Goal: Transaction & Acquisition: Purchase product/service

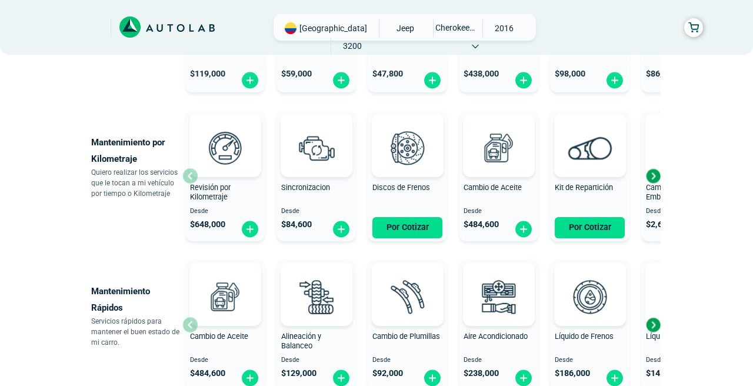
scroll to position [533, 0]
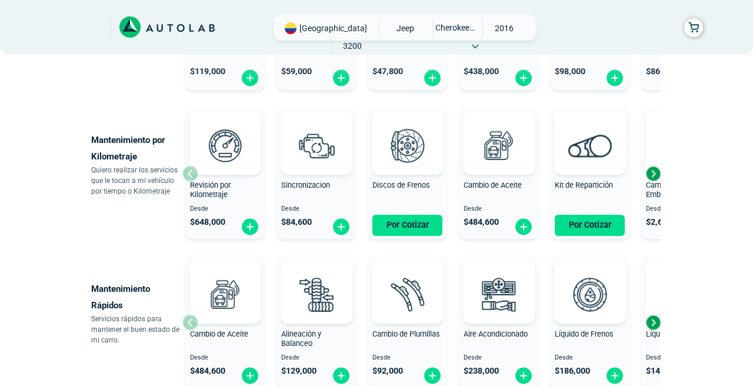
click at [220, 194] on span "Revisión por Kilometraje" at bounding box center [210, 190] width 41 height 19
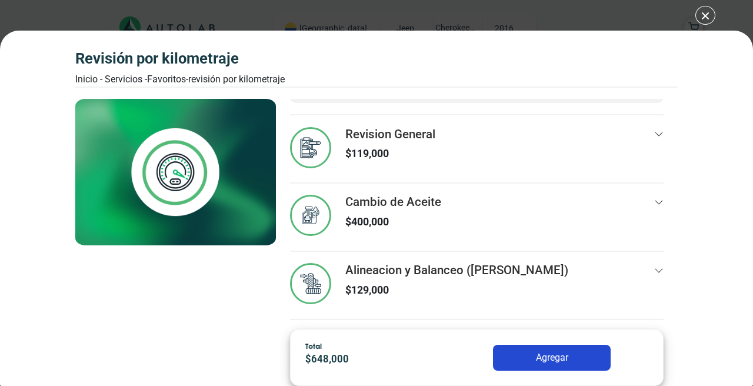
scroll to position [57, 0]
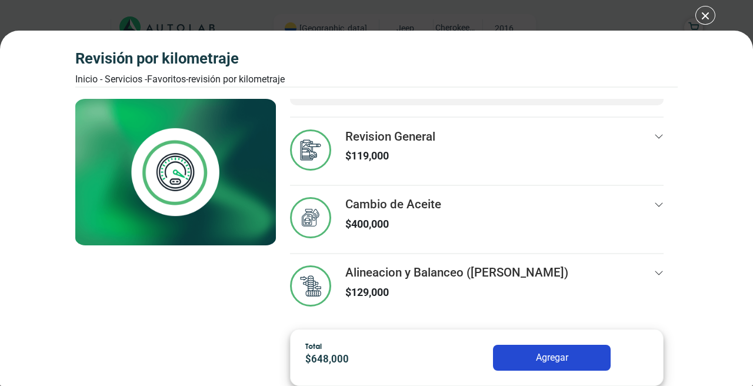
click at [661, 135] on icon at bounding box center [659, 136] width 9 height 9
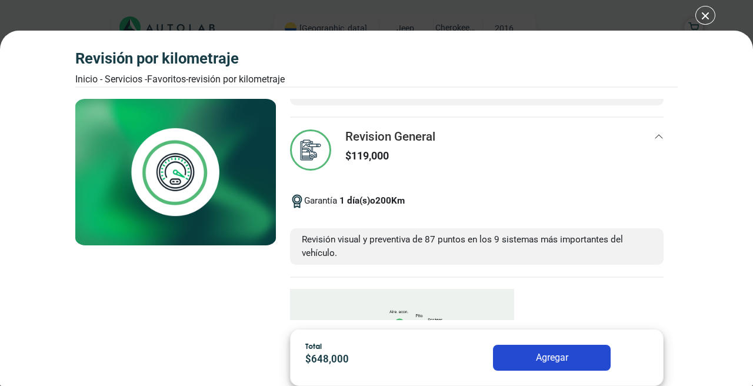
click at [659, 135] on icon at bounding box center [659, 137] width 8 height 4
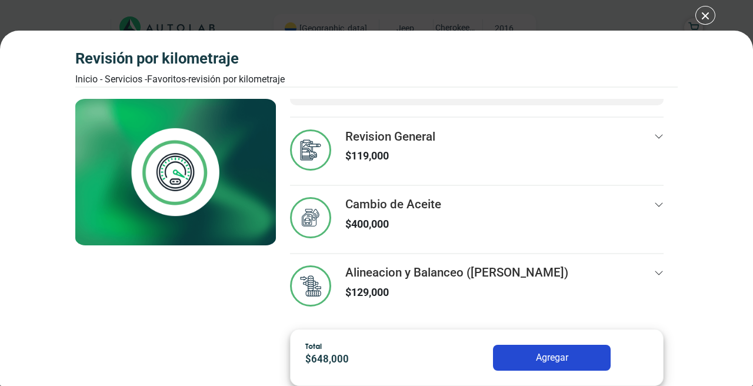
scroll to position [59, 0]
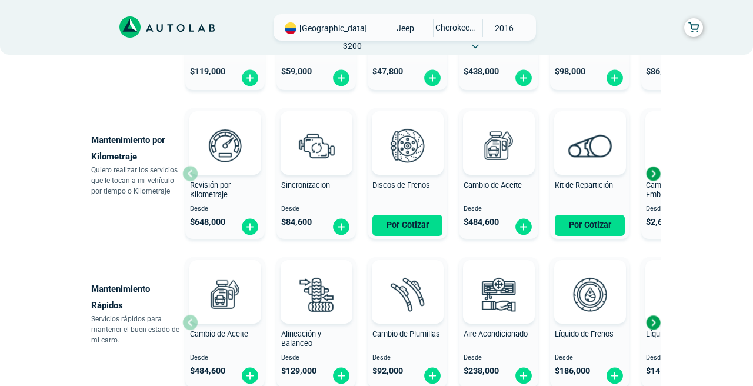
click at [330, 29] on span "[GEOGRAPHIC_DATA]" at bounding box center [334, 28] width 68 height 12
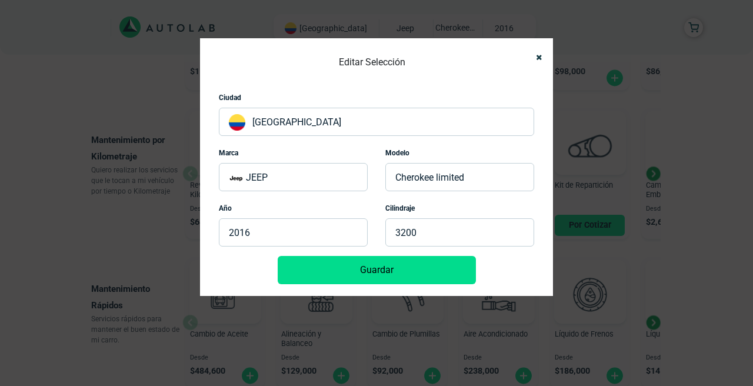
click at [309, 122] on p "[GEOGRAPHIC_DATA]" at bounding box center [377, 122] width 316 height 28
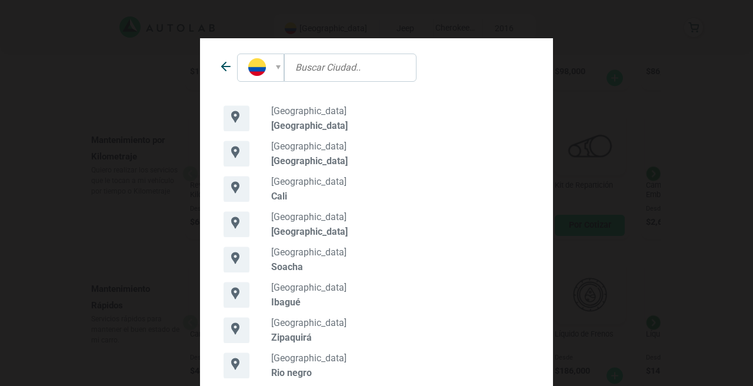
click at [155, 64] on div "[GEOGRAPHIC_DATA] [GEOGRAPHIC_DATA] [GEOGRAPHIC_DATA]" at bounding box center [376, 193] width 753 height 386
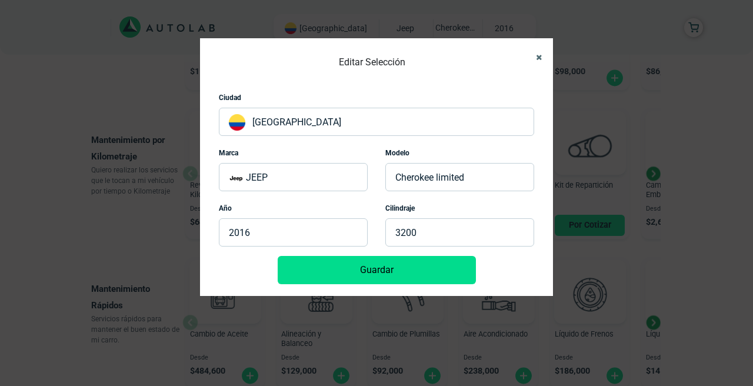
click at [539, 57] on icon "Close" at bounding box center [539, 58] width 6 height 8
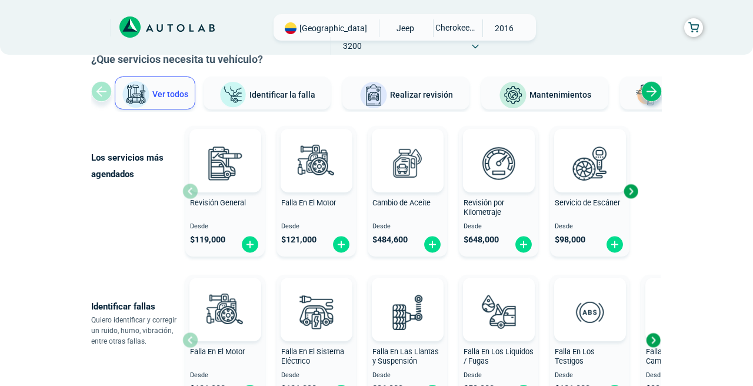
scroll to position [68, 0]
click at [500, 214] on span "Revisión por Kilometraje" at bounding box center [484, 208] width 41 height 19
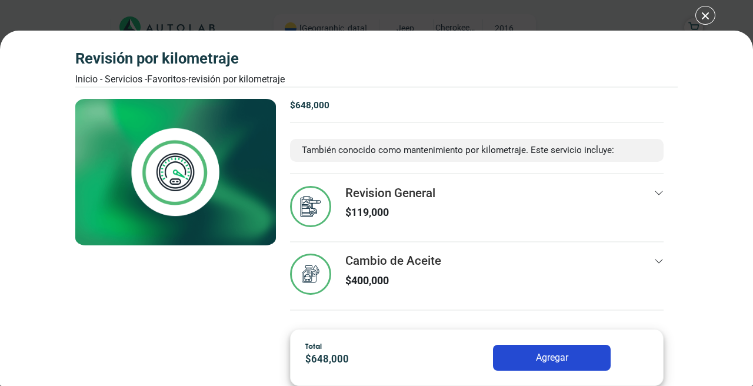
scroll to position [59, 0]
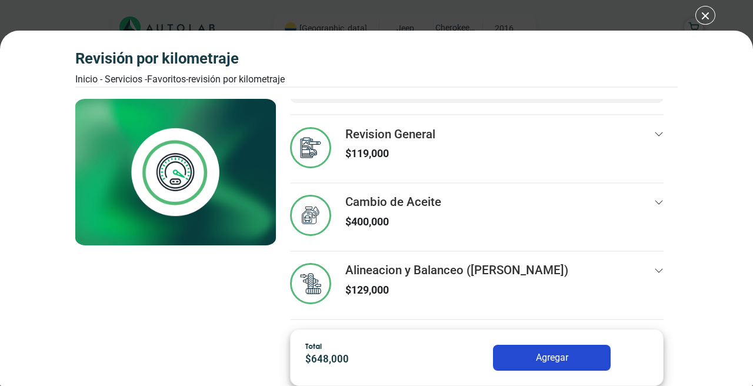
click at [657, 201] on icon at bounding box center [659, 202] width 9 height 9
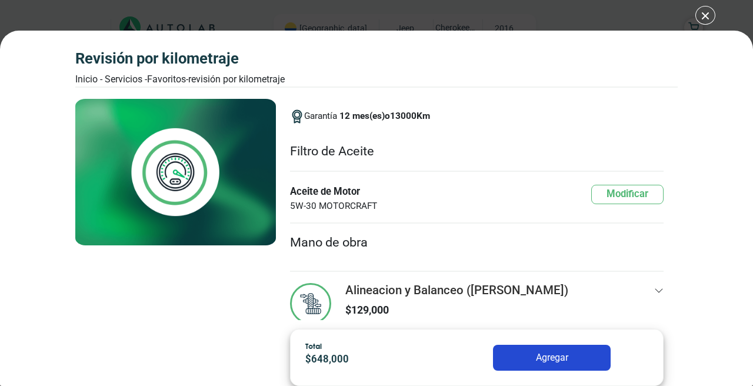
scroll to position [230, 0]
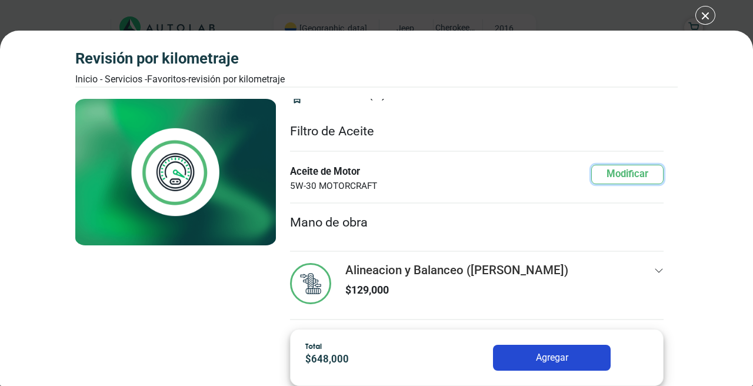
click at [639, 174] on button "Modificar" at bounding box center [628, 174] width 72 height 19
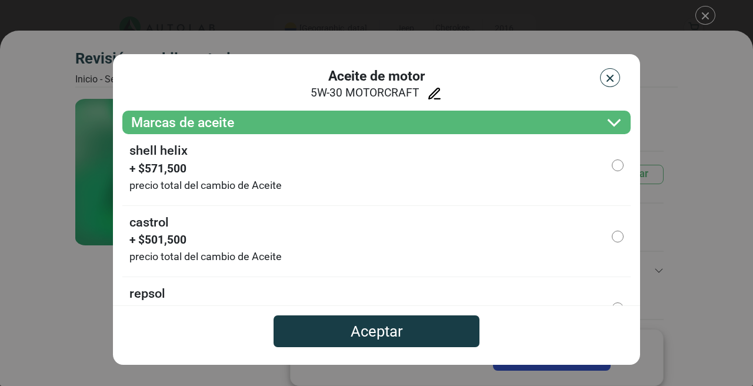
scroll to position [22, 0]
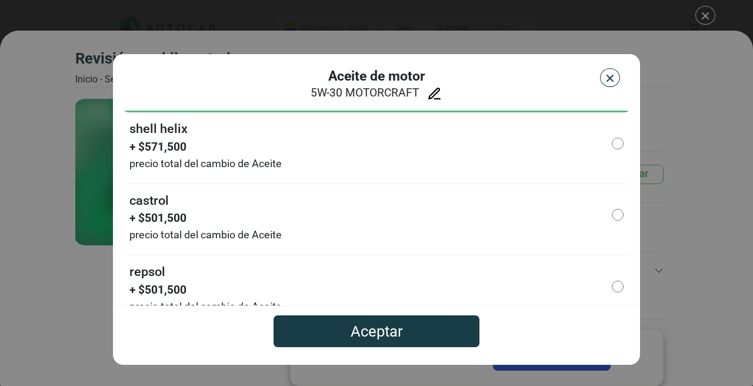
click at [611, 78] on img "button" at bounding box center [611, 78] width 12 height 12
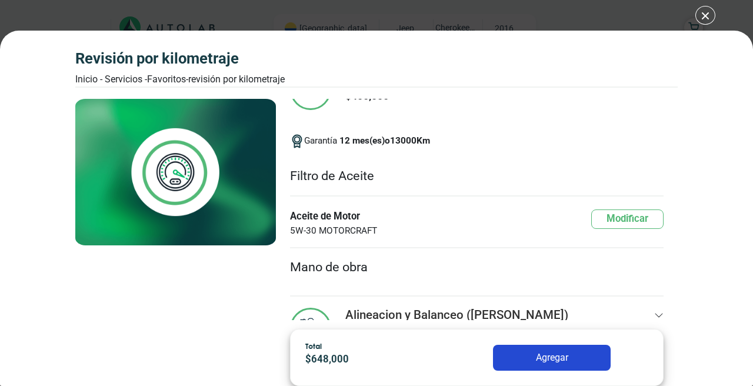
scroll to position [230, 0]
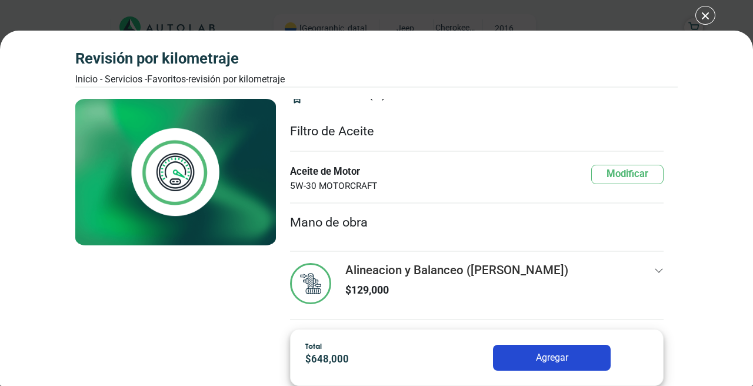
click at [658, 271] on icon at bounding box center [659, 270] width 9 height 9
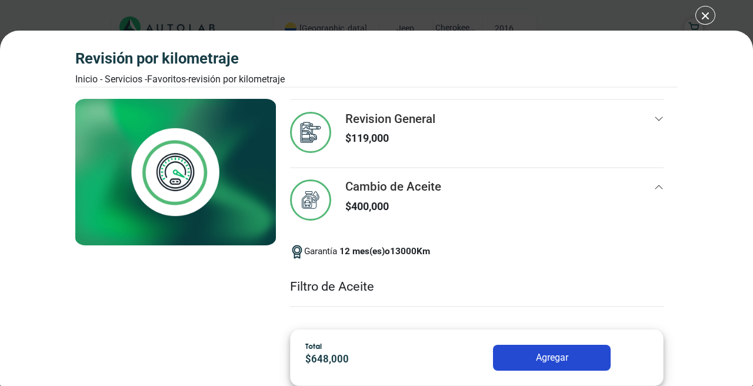
scroll to position [0, 0]
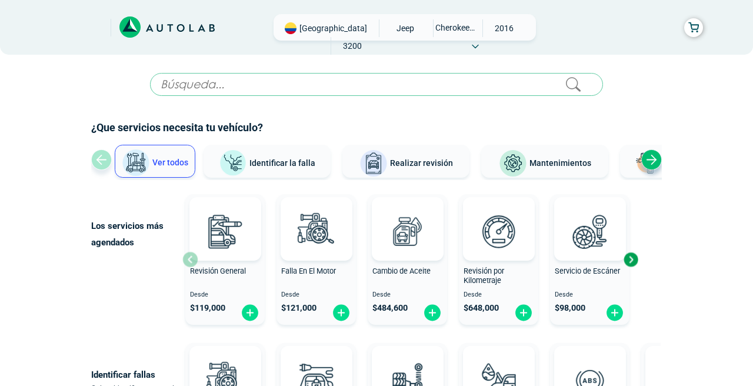
click at [290, 29] on img at bounding box center [291, 28] width 12 height 12
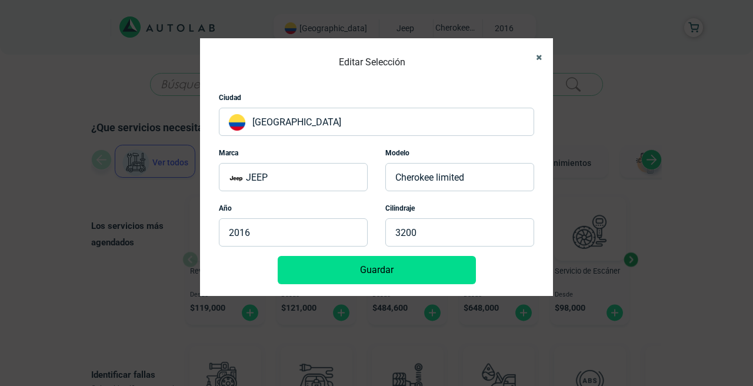
click at [539, 58] on icon "Close" at bounding box center [539, 58] width 6 height 8
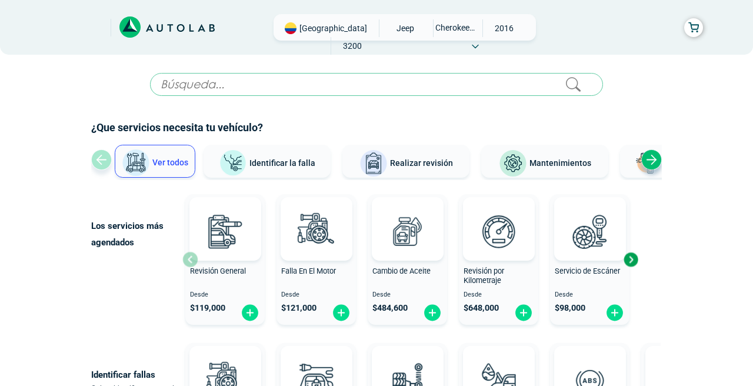
scroll to position [533, 0]
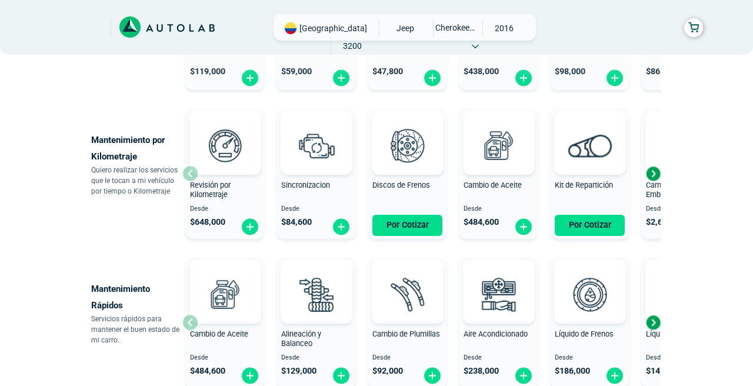
click at [494, 222] on span "$ 484,600" at bounding box center [481, 222] width 35 height 10
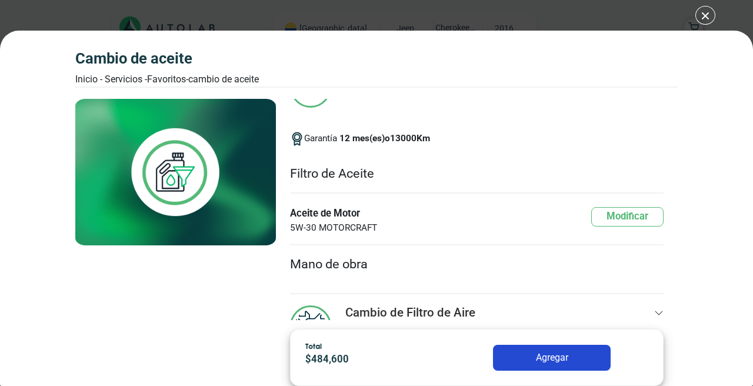
scroll to position [110, 0]
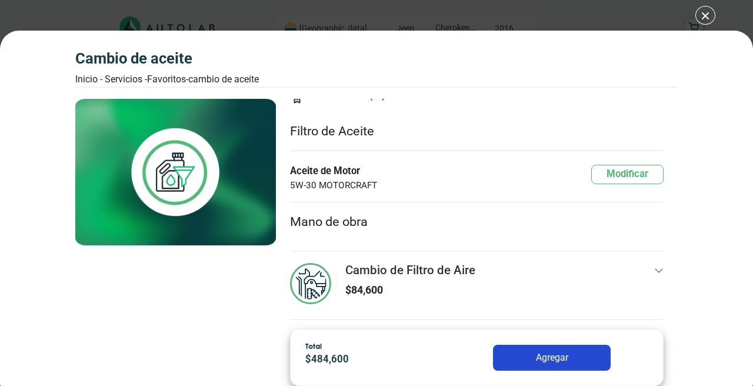
click at [660, 271] on icon at bounding box center [659, 270] width 8 height 4
click at [660, 271] on icon at bounding box center [659, 270] width 9 height 9
